Goal: Entertainment & Leisure: Consume media (video, audio)

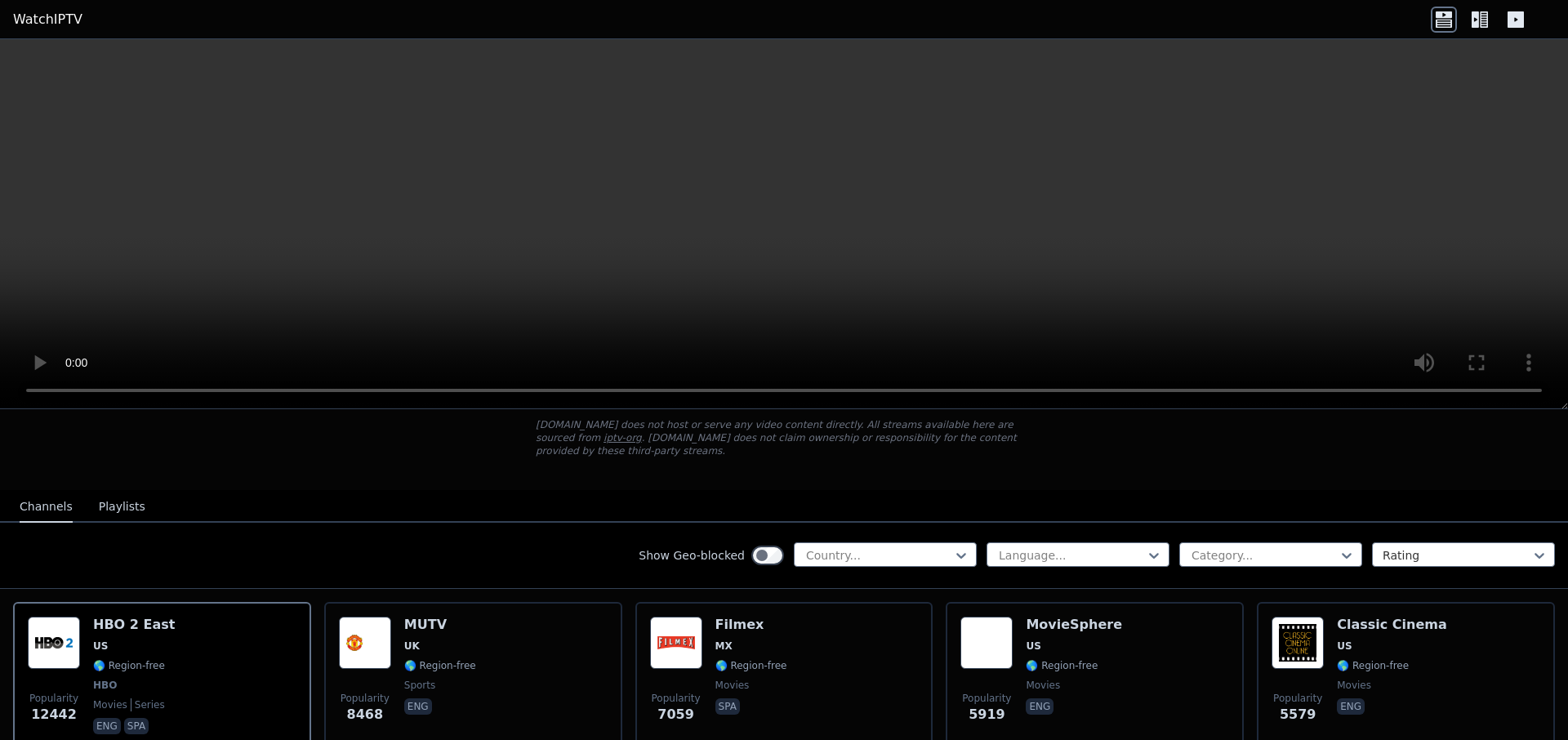
scroll to position [196, 0]
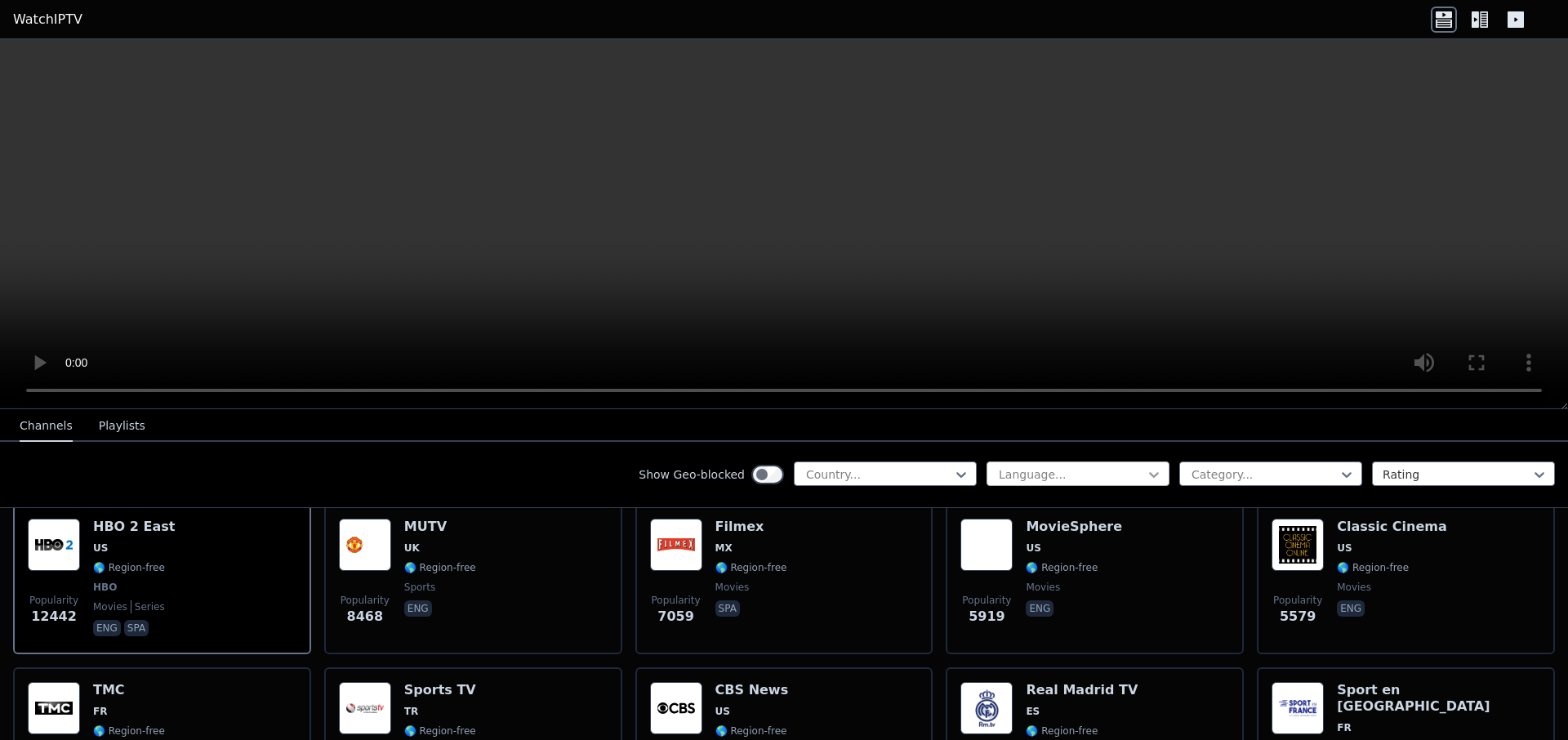
click at [1146, 473] on icon at bounding box center [1154, 474] width 16 height 16
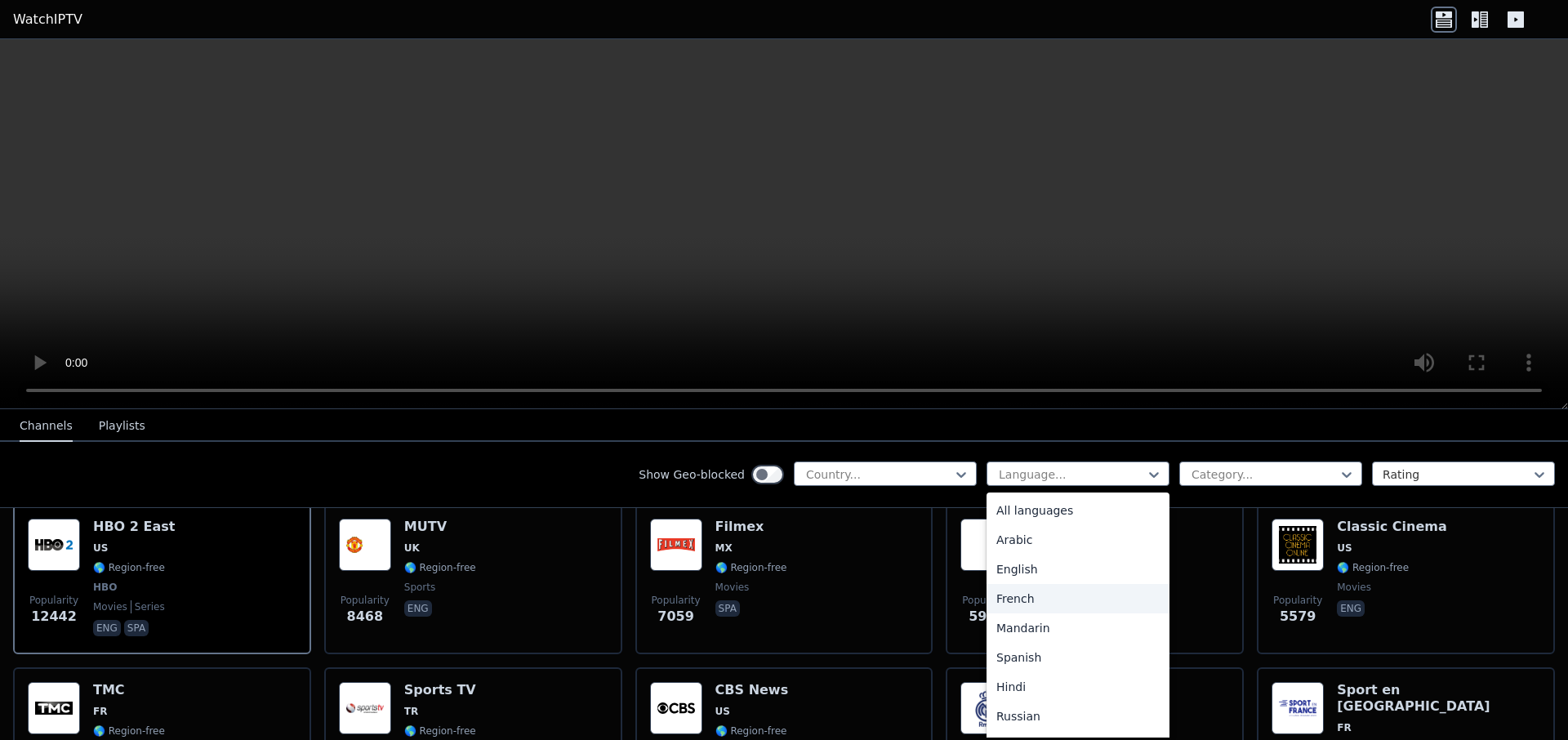
click at [1001, 598] on div "French" at bounding box center [1077, 599] width 183 height 29
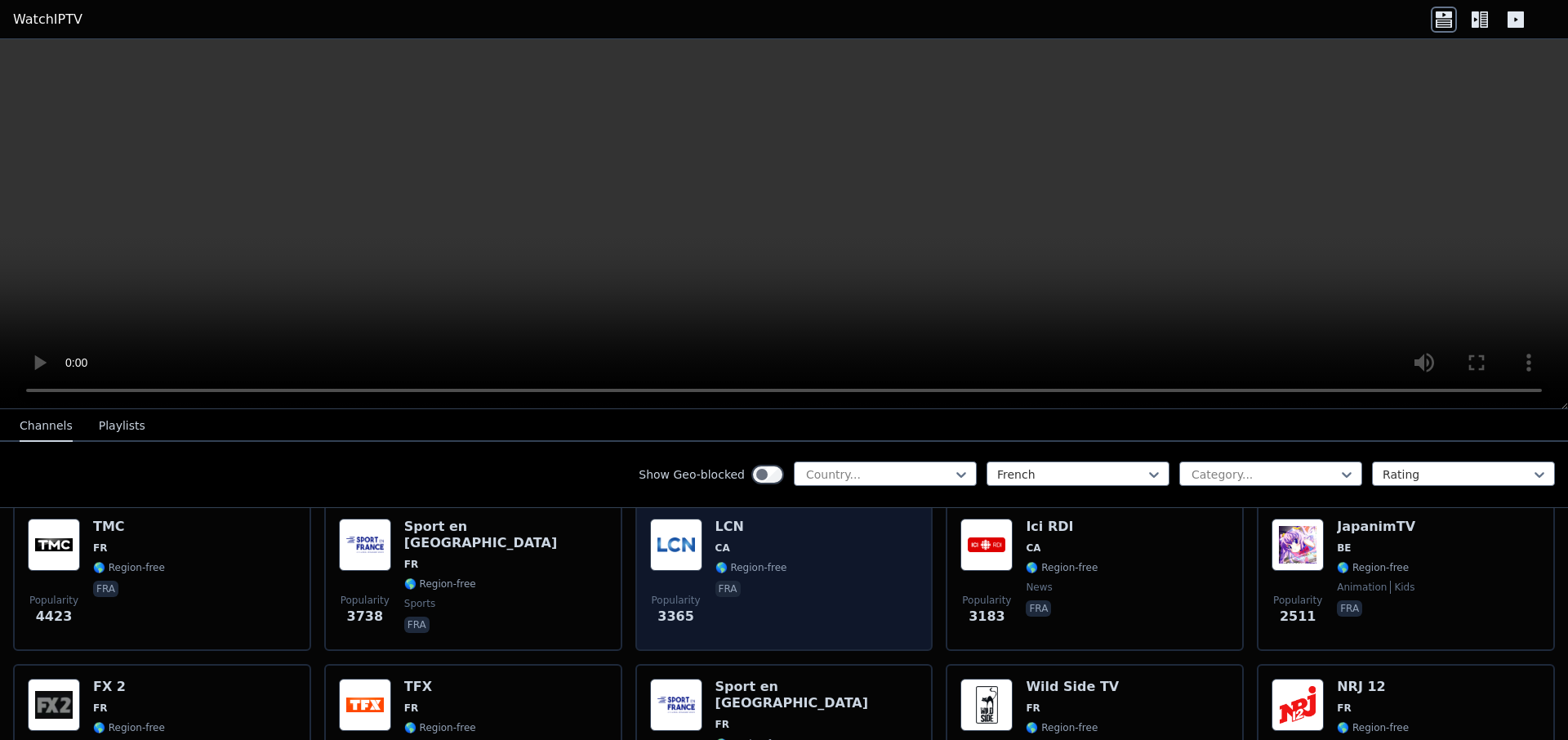
click at [679, 544] on img at bounding box center [676, 544] width 52 height 52
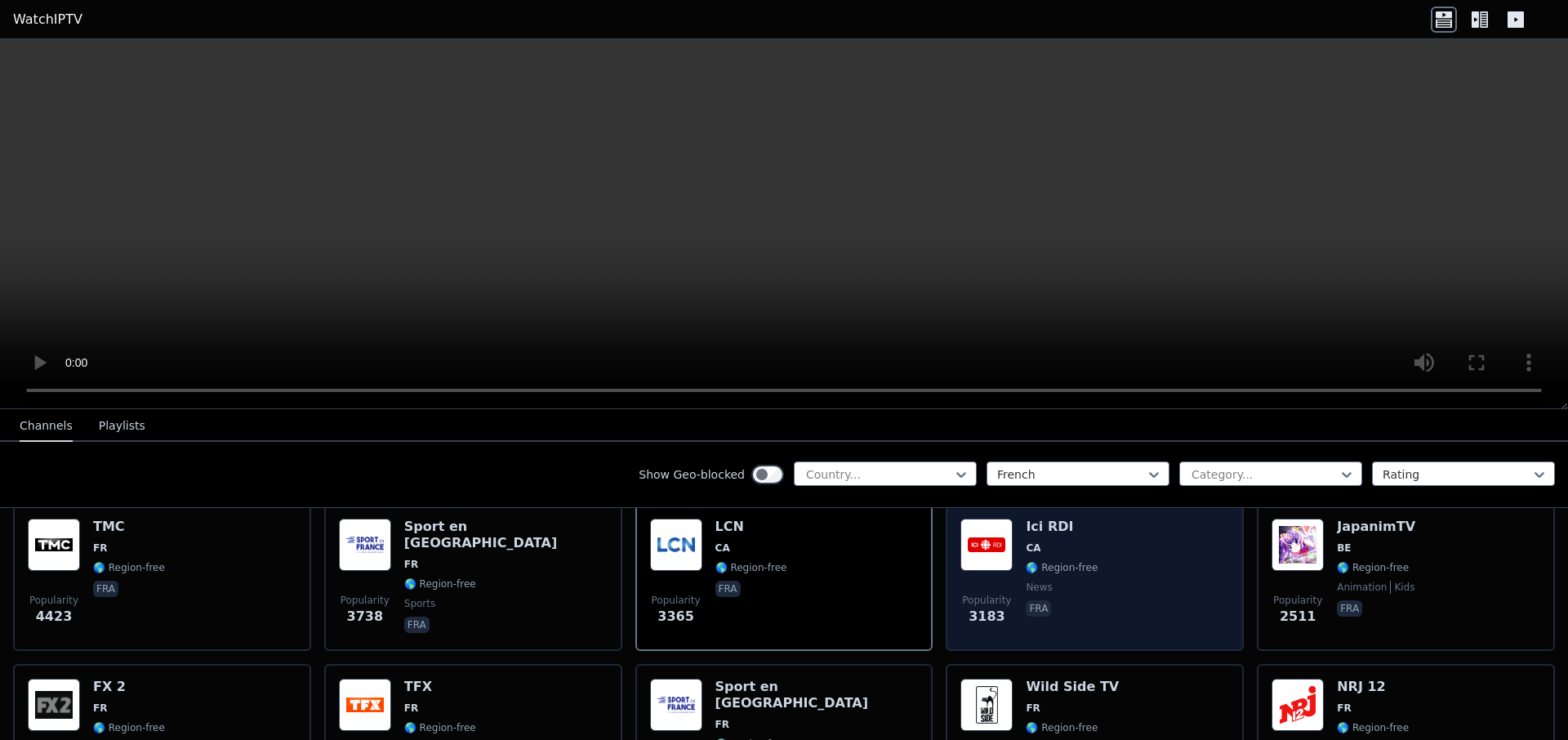
click at [986, 534] on img at bounding box center [986, 544] width 52 height 52
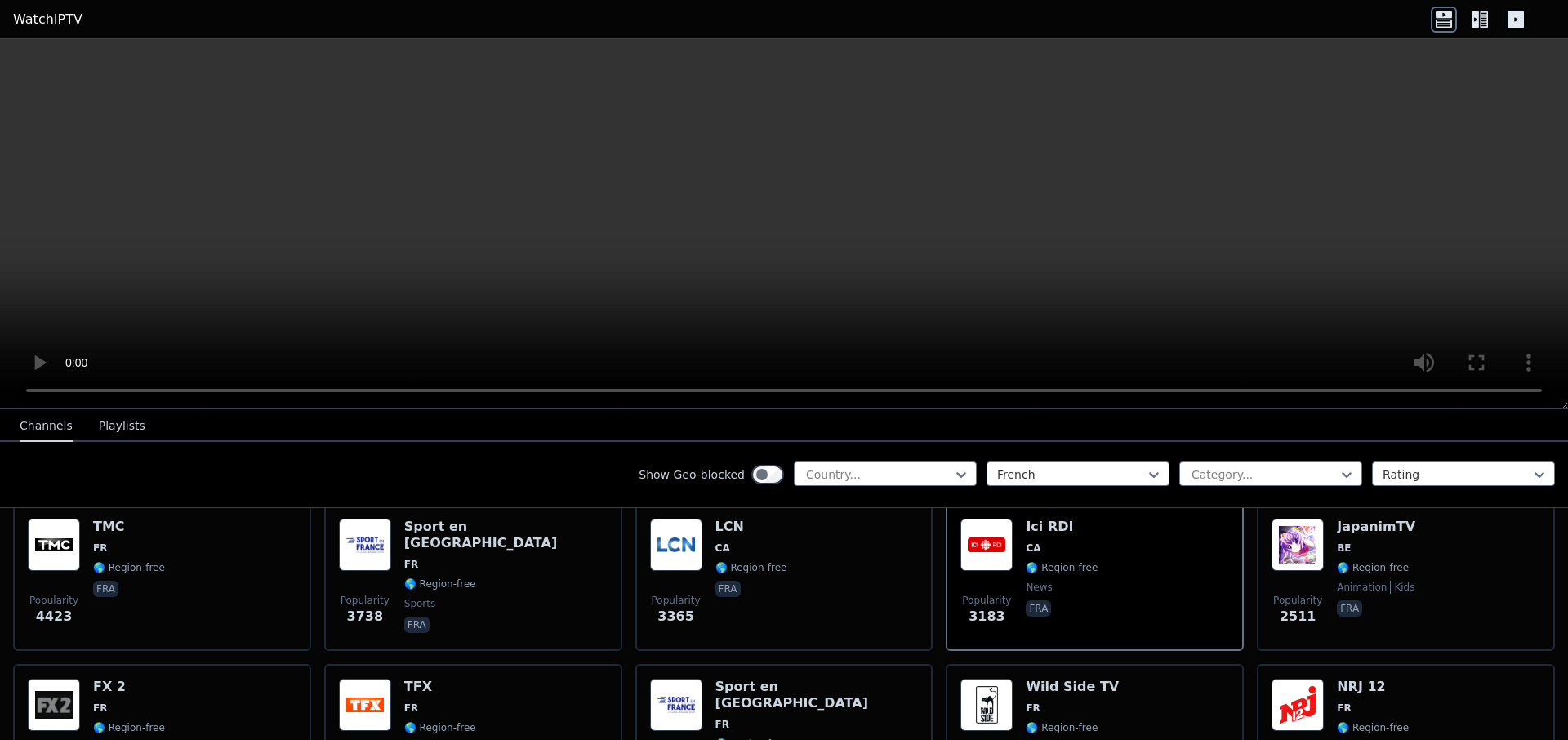
click at [157, 250] on video at bounding box center [784, 224] width 1568 height 370
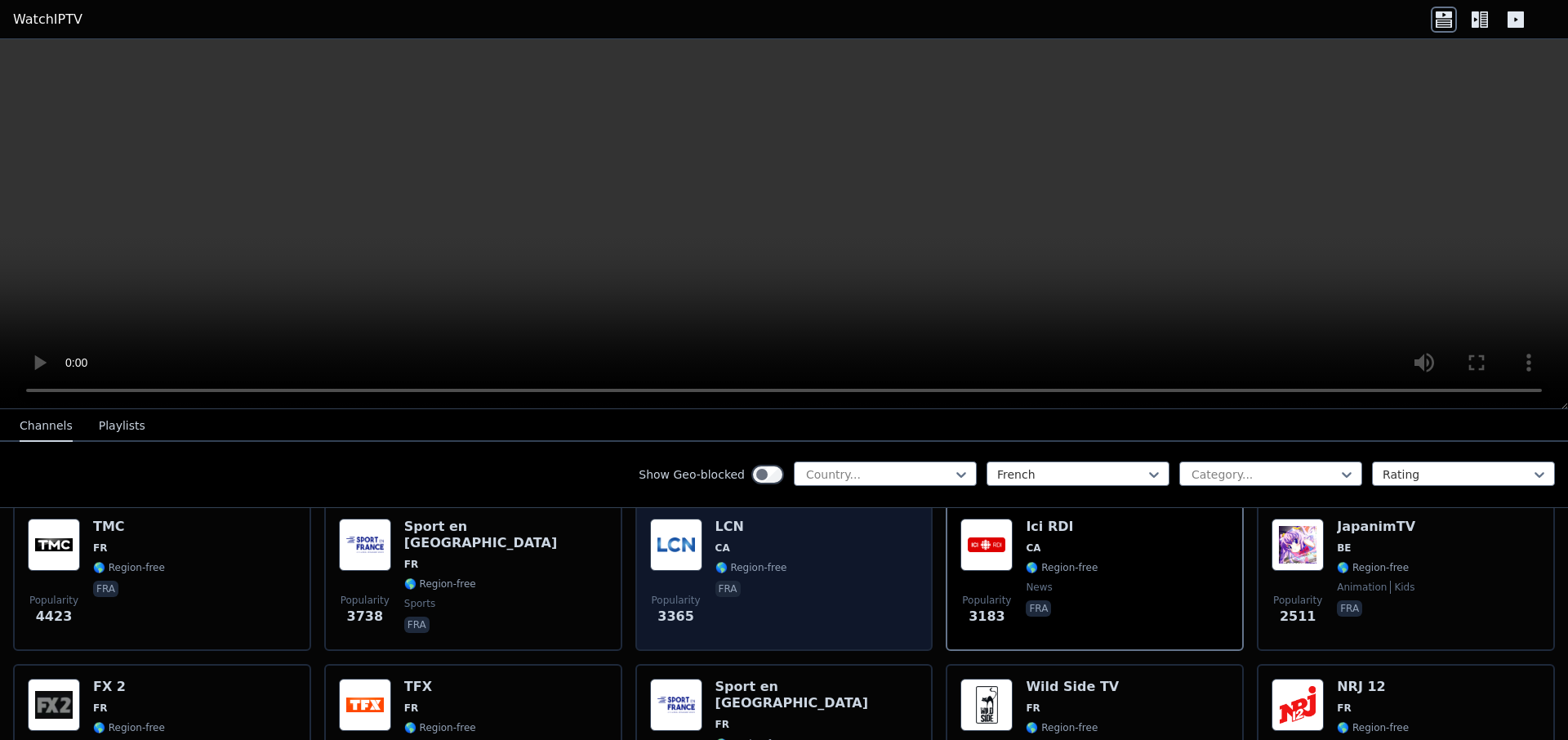
click at [665, 540] on img at bounding box center [676, 544] width 52 height 52
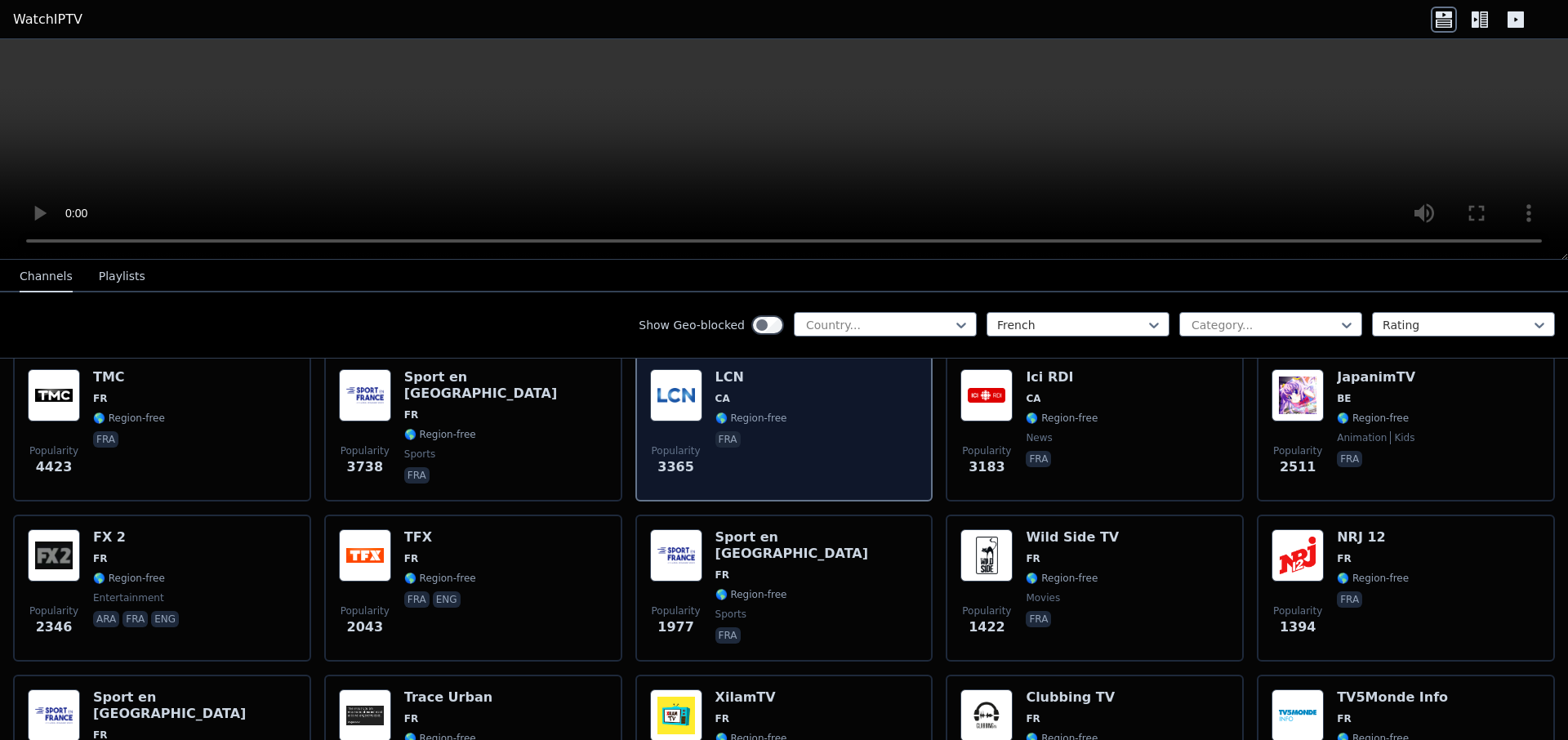
click at [682, 390] on img at bounding box center [676, 396] width 52 height 52
click at [684, 390] on img at bounding box center [676, 396] width 52 height 52
